Goal: Task Accomplishment & Management: Manage account settings

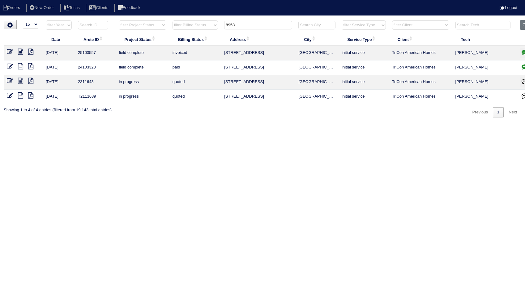
select select "15"
drag, startPoint x: 248, startPoint y: 28, endPoint x: 210, endPoint y: 32, distance: 37.8
click at [210, 32] on tr "filter Year -- Any Year -- 2025 2024 2023 2022 2021 2020 2019 filter Project St…" at bounding box center [272, 26] width 537 height 13
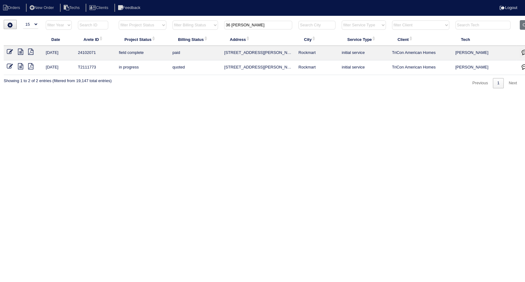
drag, startPoint x: 263, startPoint y: 22, endPoint x: 180, endPoint y: 33, distance: 83.6
click at [178, 32] on tr "filter Year -- Any Year -- 2025 2024 2023 2022 2021 2020 2019 filter Project St…" at bounding box center [272, 26] width 537 height 13
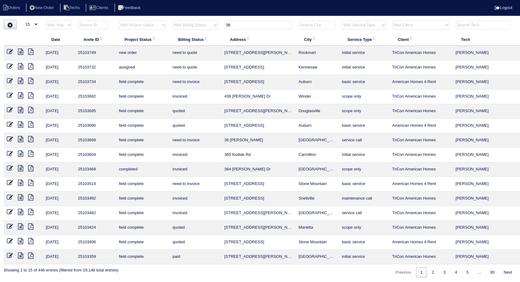
type input "36"
click at [8, 140] on icon at bounding box center [10, 139] width 6 height 6
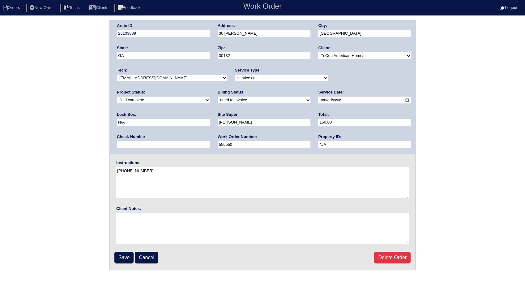
click at [218, 99] on select "need to quote quoted need to invoice invoiced paid warranty purchase order need…" at bounding box center [264, 100] width 93 height 7
select select "invoiced"
click at [218, 97] on select "need to quote quoted need to invoice invoiced paid warranty purchase order need…" at bounding box center [264, 100] width 93 height 7
click at [125, 255] on input "Save" at bounding box center [123, 258] width 19 height 12
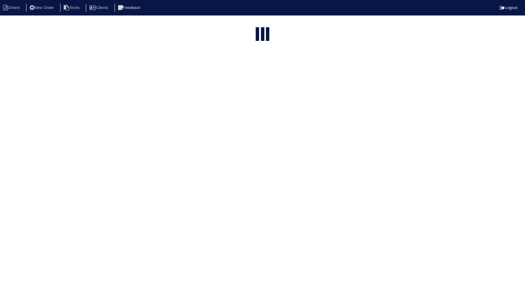
select select "15"
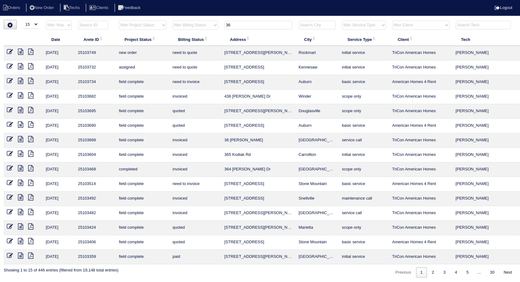
drag, startPoint x: 247, startPoint y: 26, endPoint x: 216, endPoint y: 28, distance: 31.3
click at [216, 28] on tr "filter Year -- Any Year -- 2025 2024 2023 2022 2021 2020 2019 filter Project St…" at bounding box center [272, 26] width 537 height 13
type input "334"
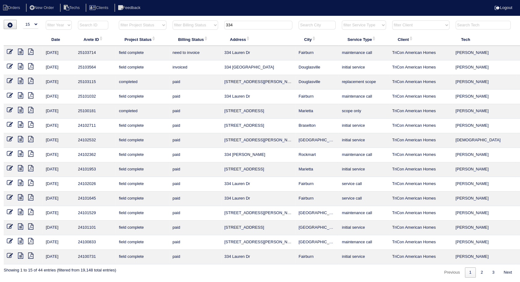
click at [8, 52] on icon at bounding box center [10, 52] width 6 height 6
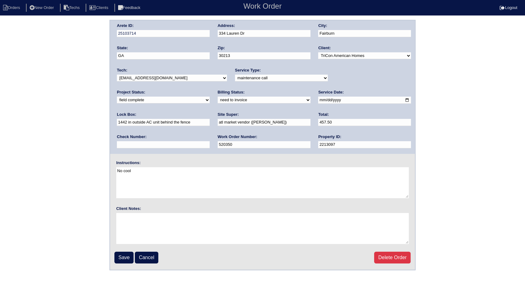
click at [218, 100] on select "need to quote quoted need to invoice invoiced paid warranty purchase order need…" at bounding box center [264, 100] width 93 height 7
select select "invoiced"
click at [218, 97] on select "need to quote quoted need to invoice invoiced paid warranty purchase order need…" at bounding box center [264, 100] width 93 height 7
click at [126, 255] on input "Save" at bounding box center [123, 258] width 19 height 12
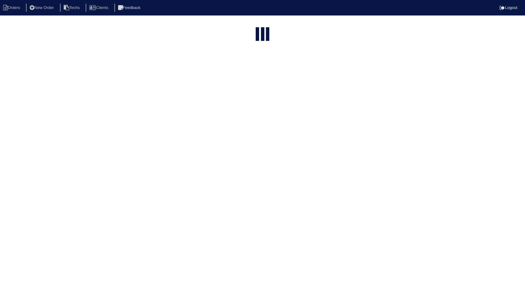
select select "15"
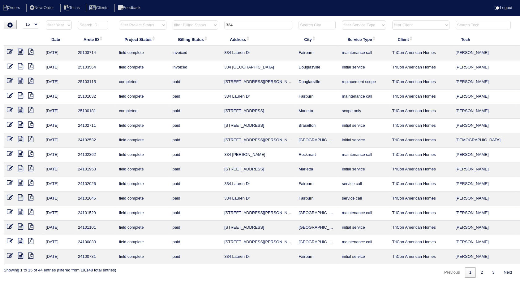
drag, startPoint x: 238, startPoint y: 24, endPoint x: 209, endPoint y: 30, distance: 29.1
click at [209, 30] on tr "filter Year -- Any Year -- 2025 2024 2023 2022 2021 2020 2019 filter Project St…" at bounding box center [272, 26] width 537 height 13
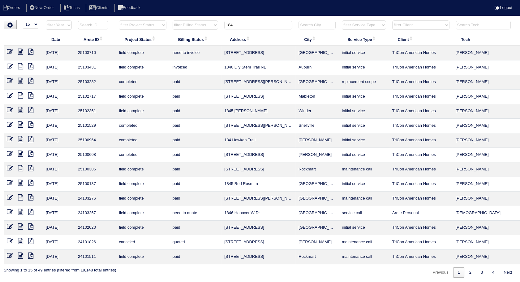
type input "184"
click at [7, 51] on icon at bounding box center [10, 52] width 6 height 6
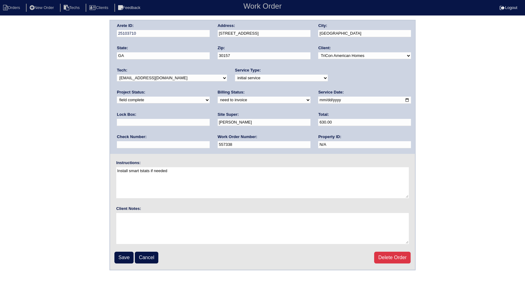
click at [218, 98] on select "need to quote quoted need to invoice invoiced paid warranty purchase order need…" at bounding box center [264, 100] width 93 height 7
select select "invoiced"
click at [218, 97] on select "need to quote quoted need to invoice invoiced paid warranty purchase order need…" at bounding box center [264, 100] width 93 height 7
click at [125, 259] on input "Save" at bounding box center [123, 258] width 19 height 12
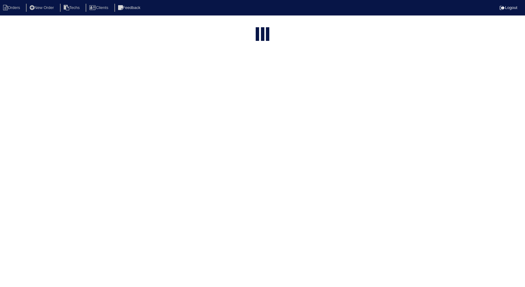
select select "15"
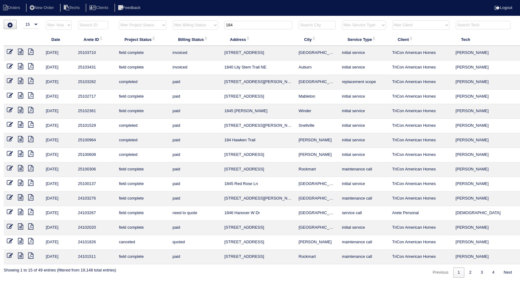
drag, startPoint x: 237, startPoint y: 24, endPoint x: 205, endPoint y: 29, distance: 32.4
click at [205, 29] on tr "filter Year -- Any Year -- 2025 2024 2023 2022 2021 2020 2019 filter Project St…" at bounding box center [272, 26] width 537 height 13
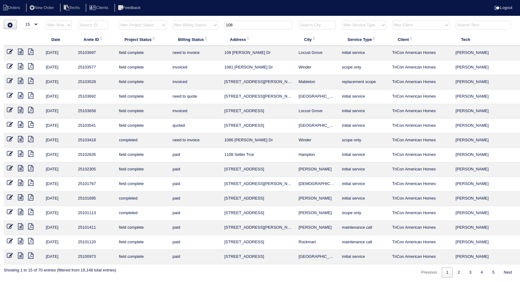
drag, startPoint x: 238, startPoint y: 22, endPoint x: 204, endPoint y: 29, distance: 34.8
click at [205, 29] on tr "filter Year -- Any Year -- 2025 2024 2023 2022 2021 2020 2019 filter Project St…" at bounding box center [272, 26] width 537 height 13
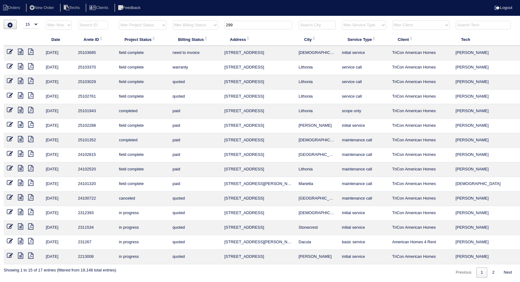
type input "299"
click at [10, 49] on icon at bounding box center [10, 52] width 6 height 6
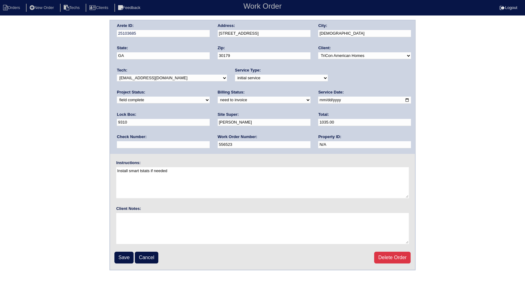
drag, startPoint x: 143, startPoint y: 99, endPoint x: 143, endPoint y: 104, distance: 5.0
click at [218, 99] on select "need to quote quoted need to invoice invoiced paid warranty purchase order need…" at bounding box center [264, 100] width 93 height 7
select select "invoiced"
click at [218, 97] on select "need to quote quoted need to invoice invoiced paid warranty purchase order need…" at bounding box center [264, 100] width 93 height 7
click at [125, 254] on input "Save" at bounding box center [123, 258] width 19 height 12
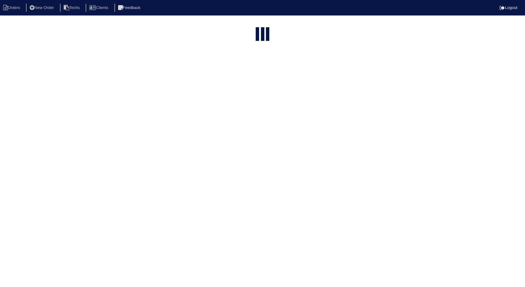
select select "15"
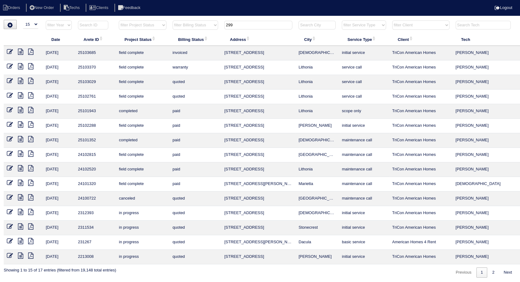
drag, startPoint x: 241, startPoint y: 22, endPoint x: 200, endPoint y: 29, distance: 42.0
click at [200, 29] on tr "filter Year -- Any Year -- 2025 2024 2023 2022 2021 2020 2019 filter Project St…" at bounding box center [272, 26] width 537 height 13
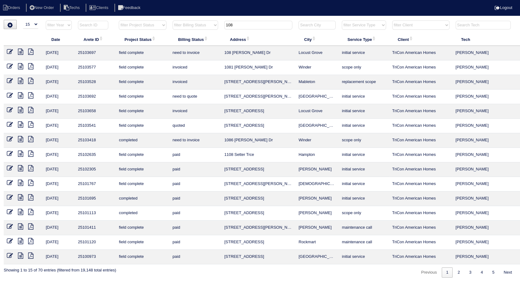
type input "108"
click at [9, 51] on icon at bounding box center [10, 52] width 6 height 6
click at [8, 50] on icon at bounding box center [10, 52] width 6 height 6
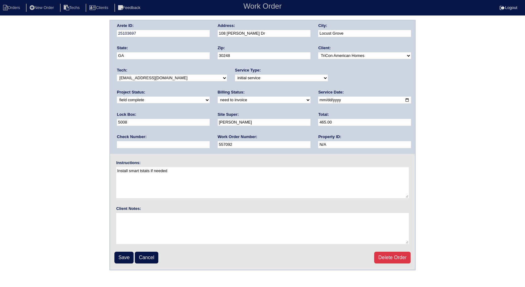
click at [11, 51] on div "Arete ID: 25103697 Address: [STREET_ADDRESS][PERSON_NAME] City: [GEOGRAPHIC_DAT…" at bounding box center [262, 145] width 525 height 250
click at [218, 98] on select "need to quote quoted need to invoice invoiced paid warranty purchase order need…" at bounding box center [264, 100] width 93 height 7
select select "invoiced"
click at [218, 97] on select "need to quote quoted need to invoice invoiced paid warranty purchase order need…" at bounding box center [264, 100] width 93 height 7
click at [127, 255] on input "Save" at bounding box center [123, 258] width 19 height 12
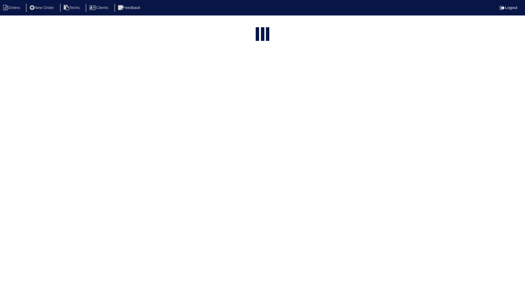
select select "15"
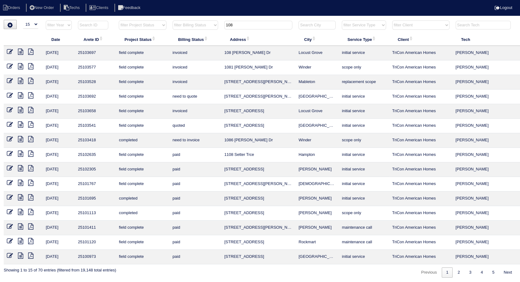
drag, startPoint x: 256, startPoint y: 24, endPoint x: 216, endPoint y: 25, distance: 39.6
click at [216, 25] on tr "filter Year -- Any Year -- 2025 2024 2023 2022 2021 2020 2019 filter Project St…" at bounding box center [272, 26] width 537 height 13
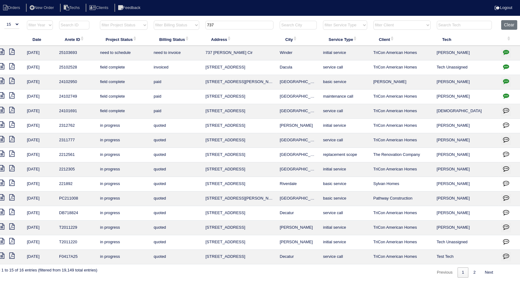
scroll to position [0, 20]
type input "737"
click at [504, 53] on icon "button" at bounding box center [505, 52] width 6 height 6
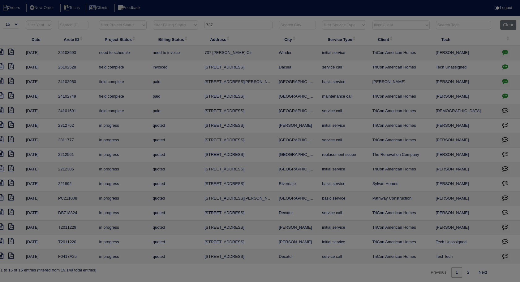
scroll to position [0, 15]
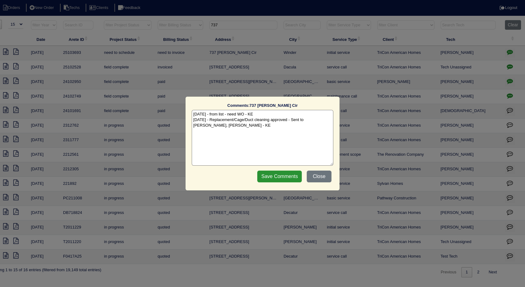
click at [250, 131] on textarea "10/7/25 - from list - need WO - KE 10/9/25 - Replacement/Cage/Duct cleaning app…" at bounding box center [263, 138] width 142 height 56
type textarea "10/7/25 - from list - need WO - KE 10/9/25 - Replacement/Cage/Duct cleaning app…"
click at [284, 177] on input "Save Comments" at bounding box center [279, 176] width 45 height 12
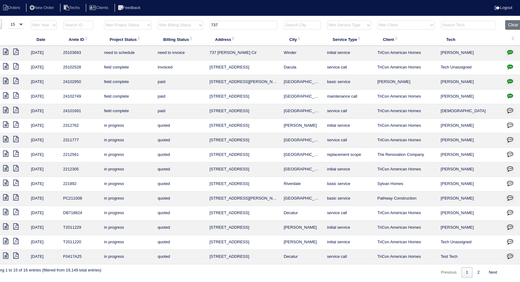
scroll to position [0, 0]
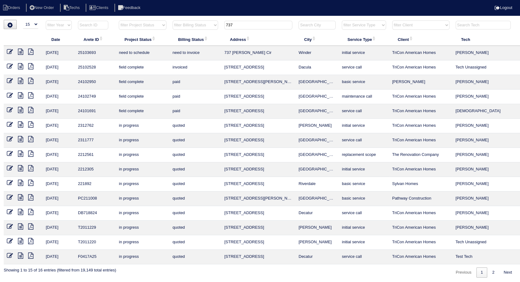
click at [10, 50] on icon at bounding box center [10, 52] width 6 height 6
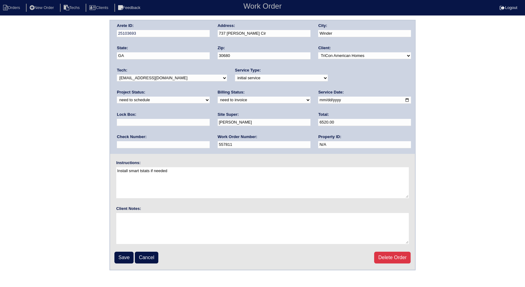
click at [210, 97] on select "new order assigned in progress field complete need to schedule admin review arc…" at bounding box center [163, 100] width 93 height 7
select select "completed"
click at [210, 97] on select "new order assigned in progress field complete need to schedule admin review arc…" at bounding box center [163, 100] width 93 height 7
click at [318, 125] on input "6520.00" at bounding box center [364, 122] width 93 height 7
type input "6520.88"
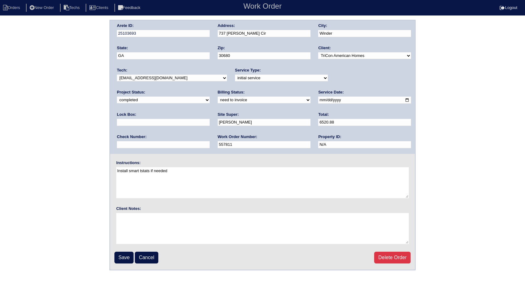
click at [218, 102] on select "need to quote quoted need to invoice invoiced paid warranty purchase order need…" at bounding box center [264, 100] width 93 height 7
select select "invoiced"
click at [218, 97] on select "need to quote quoted need to invoice invoiced paid warranty purchase order need…" at bounding box center [264, 100] width 93 height 7
click at [123, 258] on input "Save" at bounding box center [123, 258] width 19 height 12
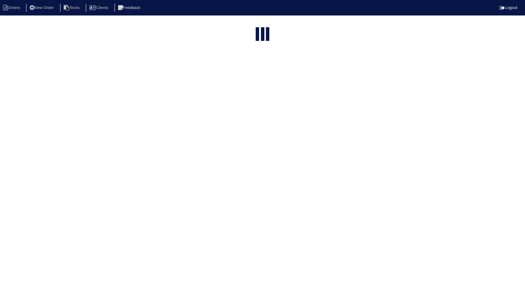
select select "15"
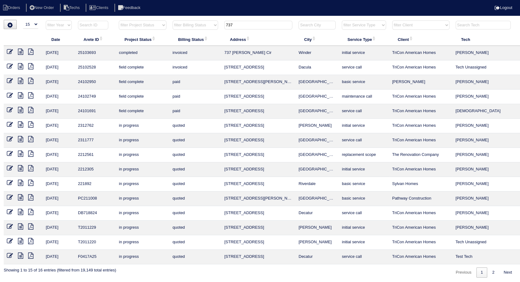
drag, startPoint x: 236, startPoint y: 23, endPoint x: 213, endPoint y: 28, distance: 24.2
click at [213, 28] on tr "filter Year -- Any Year -- 2025 2024 2023 2022 2021 2020 2019 filter Project St…" at bounding box center [272, 26] width 537 height 13
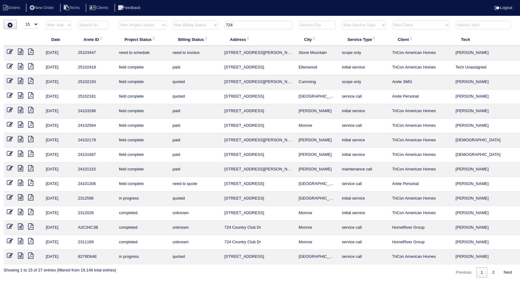
scroll to position [0, 20]
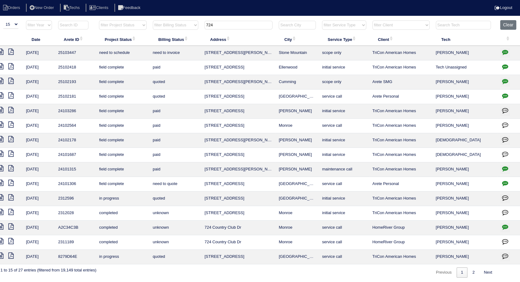
type input "724"
click at [505, 51] on icon "button" at bounding box center [505, 52] width 6 height 6
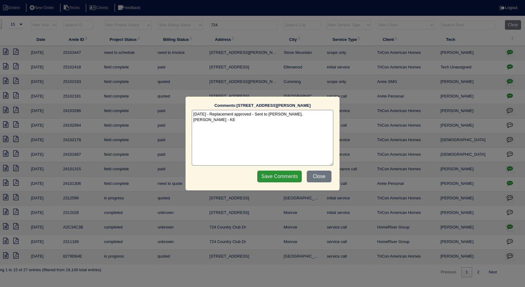
click at [320, 114] on textarea "10/9/25 - Replacement approved - Sent to Dan, Payton, Reeca - KE" at bounding box center [263, 138] width 142 height 56
type textarea "10/9/25 - Replacement approved - Sent to Dan, Payton, Reeca - KE 10/10/25 - ins…"
click at [281, 175] on input "Save Comments" at bounding box center [279, 176] width 45 height 12
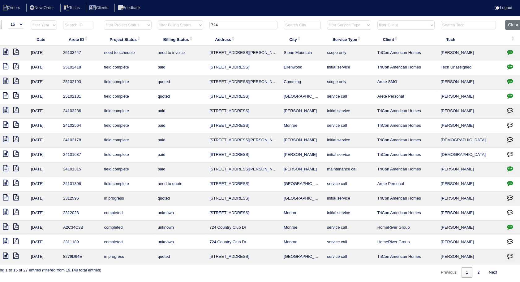
scroll to position [0, 0]
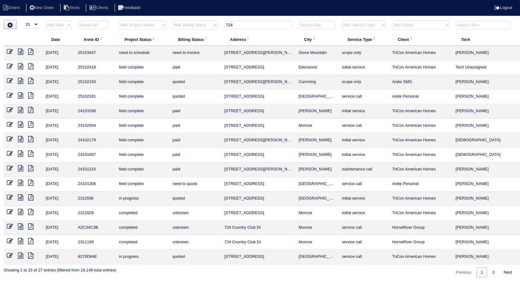
click at [9, 51] on icon at bounding box center [10, 52] width 6 height 6
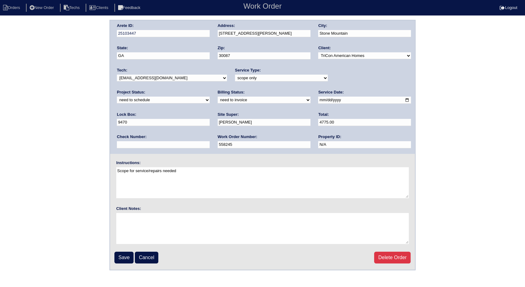
click at [210, 97] on select "new order assigned in progress field complete need to schedule admin review arc…" at bounding box center [163, 100] width 93 height 7
select select "completed"
click at [210, 97] on select "new order assigned in progress field complete need to schedule admin review arc…" at bounding box center [163, 100] width 93 height 7
drag, startPoint x: 147, startPoint y: 100, endPoint x: 144, endPoint y: 104, distance: 4.9
click at [218, 100] on select "need to quote quoted need to invoice invoiced paid warranty purchase order need…" at bounding box center [264, 100] width 93 height 7
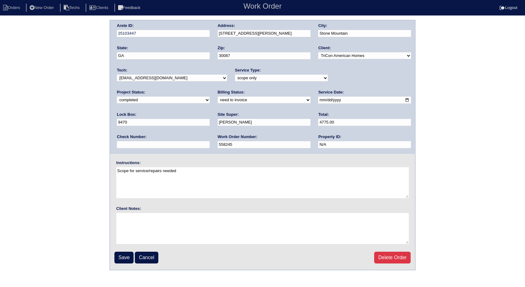
select select "invoiced"
click at [218, 97] on select "need to quote quoted need to invoice invoiced paid warranty purchase order need…" at bounding box center [264, 100] width 93 height 7
drag, startPoint x: 124, startPoint y: 253, endPoint x: 126, endPoint y: 248, distance: 5.4
click at [124, 252] on input "Save" at bounding box center [123, 258] width 19 height 12
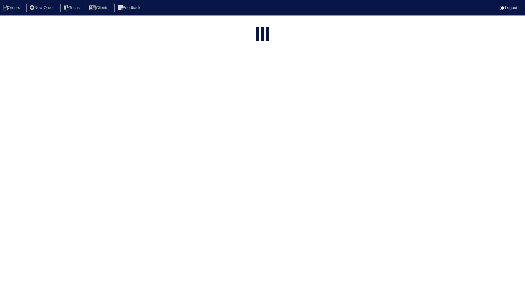
select select "15"
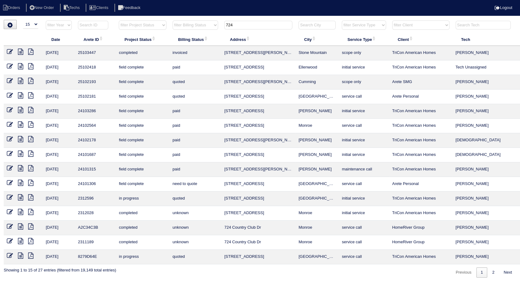
drag, startPoint x: 255, startPoint y: 27, endPoint x: 184, endPoint y: 36, distance: 71.8
click at [184, 36] on table "Date Arete ID Project Status Billing Status Address City Service Type Client Te…" at bounding box center [272, 142] width 537 height 244
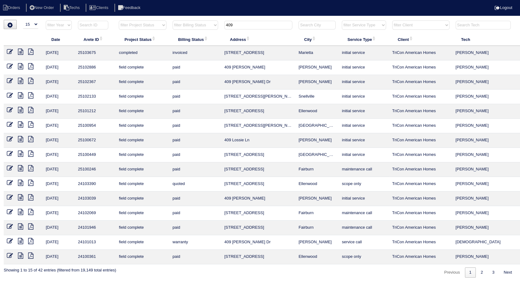
drag, startPoint x: 250, startPoint y: 23, endPoint x: 221, endPoint y: 23, distance: 28.8
click at [221, 23] on tr "filter Year -- Any Year -- 2025 2024 2023 2022 2021 2020 2019 filter Project St…" at bounding box center [272, 26] width 537 height 13
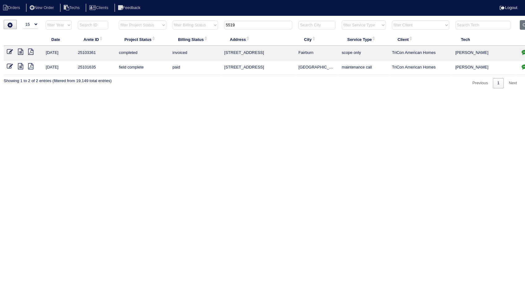
drag, startPoint x: 203, startPoint y: 88, endPoint x: 201, endPoint y: 81, distance: 7.8
click at [202, 86] on html "Orders New Order Techs Clients Feedback Logout Orders New Order Users Clients M…" at bounding box center [262, 47] width 525 height 94
drag, startPoint x: 246, startPoint y: 24, endPoint x: 211, endPoint y: 38, distance: 37.5
click at [213, 35] on table "Date Arete ID Project Status Billing Status Address City Service Type Client Te…" at bounding box center [272, 47] width 537 height 55
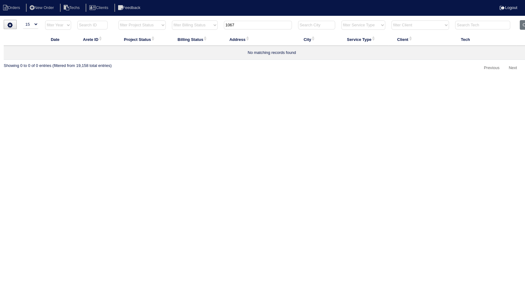
type input "1067"
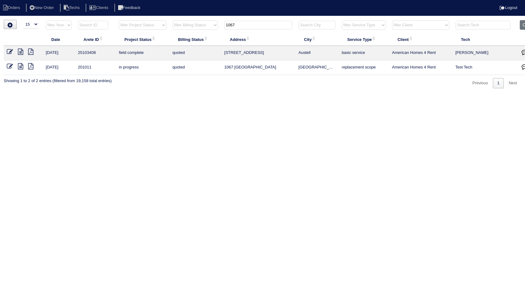
click at [6, 51] on td at bounding box center [23, 53] width 39 height 15
click at [7, 51] on icon at bounding box center [10, 52] width 6 height 6
